Goal: Task Accomplishment & Management: Complete application form

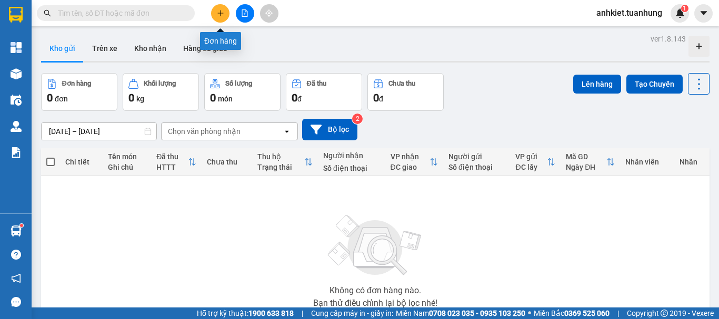
click at [220, 13] on icon "plus" at bounding box center [220, 13] width 1 height 6
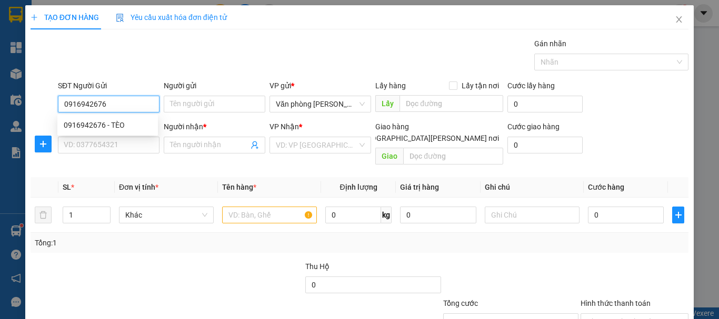
click at [104, 122] on div "0916942676 - TÈO" at bounding box center [108, 125] width 88 height 12
type input "0916942676"
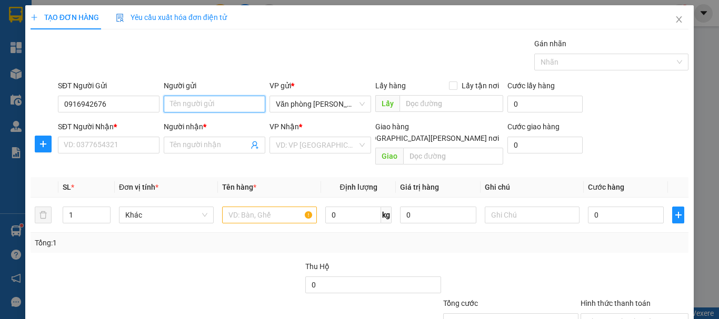
click at [213, 96] on input "Người gửi" at bounding box center [215, 104] width 102 height 17
type input "TÈO"
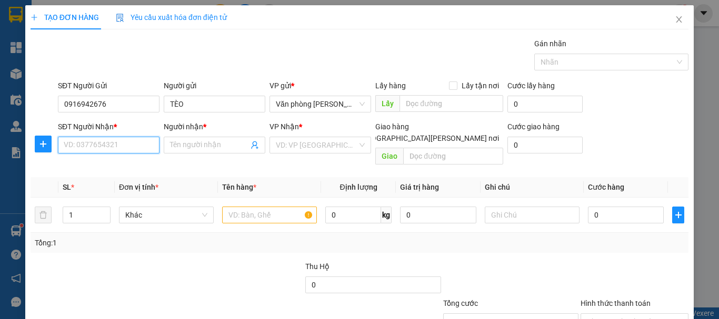
click at [97, 140] on input "SĐT Người Nhận *" at bounding box center [109, 145] width 102 height 17
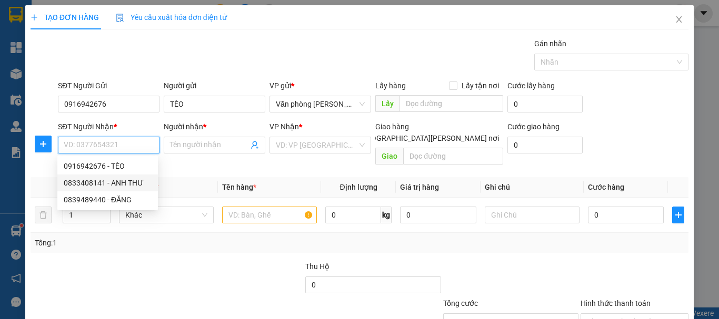
click at [121, 180] on div "0833408141 - ANH THƯ" at bounding box center [108, 183] width 88 height 12
type input "0833408141"
type input "ANH THƯ"
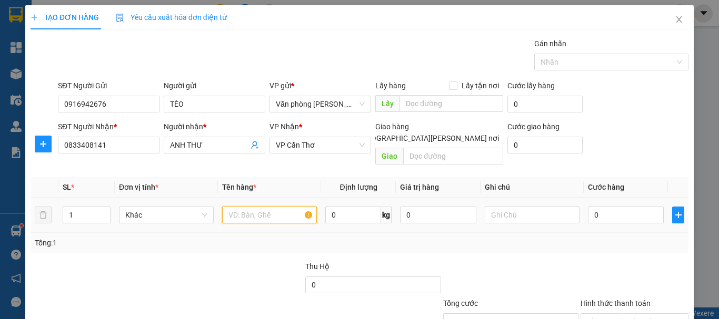
click at [241, 208] on input "text" at bounding box center [269, 215] width 95 height 17
type input "+"
type input "1 THÙNG"
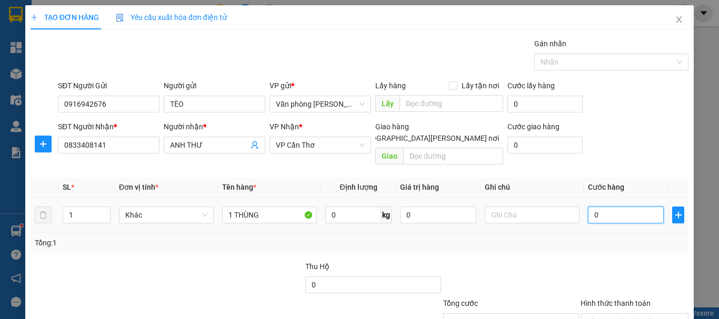
click at [610, 207] on input "0" at bounding box center [626, 215] width 76 height 17
type input "+3"
type input "3"
type input "+30"
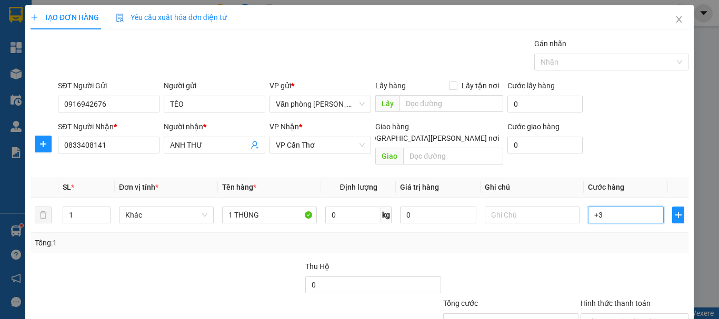
type input "30"
click at [569, 262] on div at bounding box center [510, 279] width 137 height 37
type input "30.000"
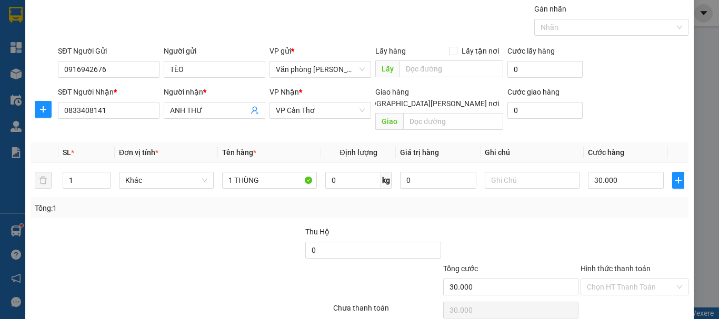
scroll to position [70, 0]
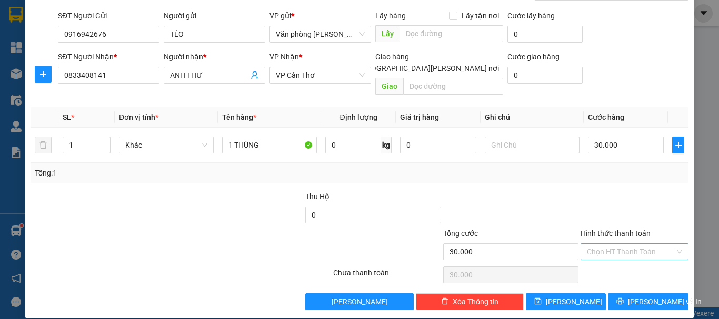
click at [638, 244] on input "Hình thức thanh toán" at bounding box center [631, 252] width 88 height 16
click at [639, 259] on div "Tại văn phòng" at bounding box center [628, 262] width 94 height 12
type input "0"
click at [651, 297] on button "[PERSON_NAME] và In" at bounding box center [648, 302] width 81 height 17
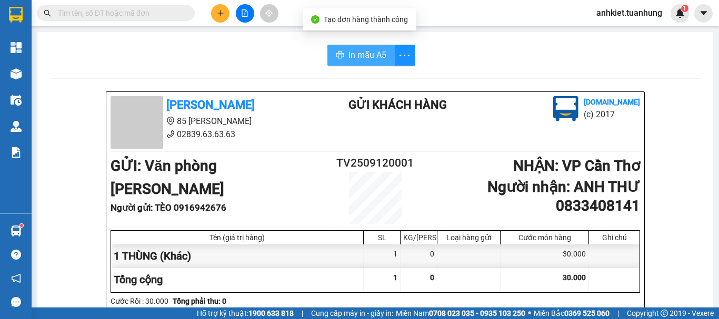
click at [348, 53] on span "In mẫu A5" at bounding box center [367, 54] width 38 height 13
